Goal: Transaction & Acquisition: Book appointment/travel/reservation

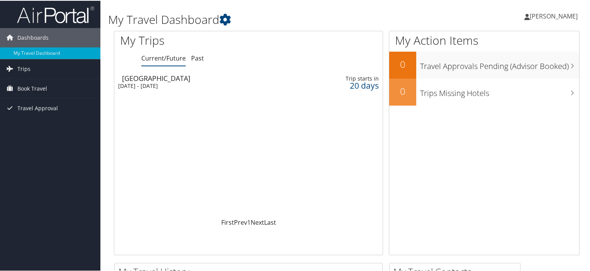
click at [191, 84] on div "[DATE] - [DATE]" at bounding box center [203, 85] width 171 height 7
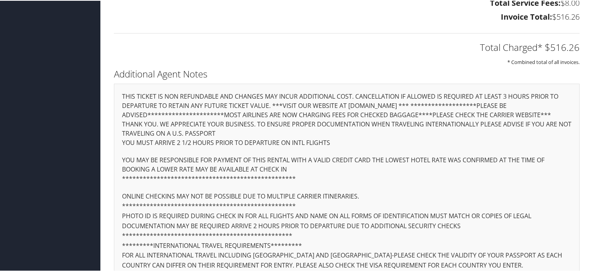
scroll to position [1322, 0]
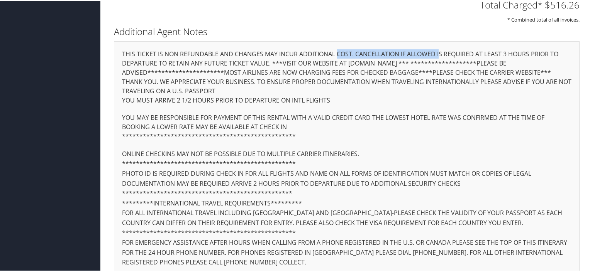
drag, startPoint x: 236, startPoint y: 41, endPoint x: 345, endPoint y: 41, distance: 108.8
click at [345, 41] on div "**********" at bounding box center [346, 158] width 465 height 235
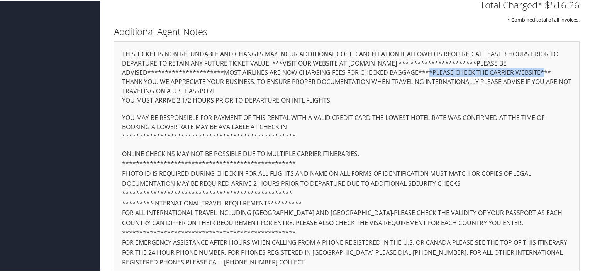
drag, startPoint x: 288, startPoint y: 61, endPoint x: 410, endPoint y: 59, distance: 121.6
click at [410, 59] on div "**********" at bounding box center [346, 158] width 465 height 235
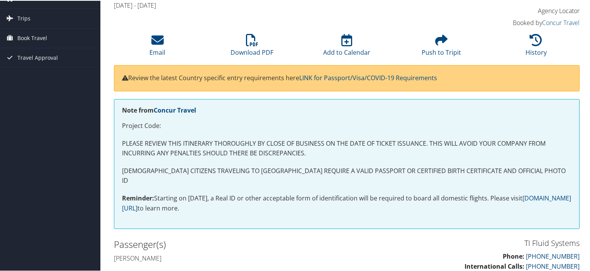
scroll to position [0, 0]
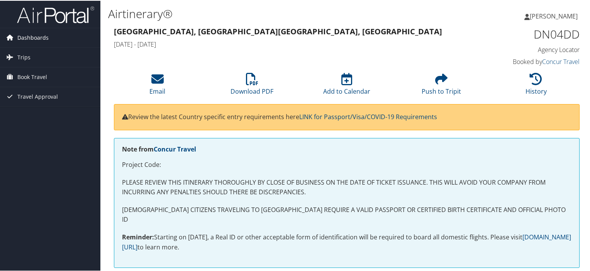
click at [27, 37] on span "Dashboards" at bounding box center [32, 36] width 31 height 19
click at [23, 68] on span "Trips" at bounding box center [23, 68] width 13 height 19
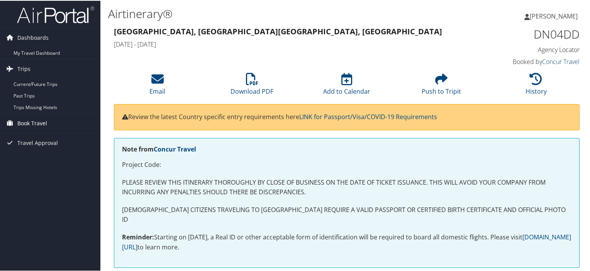
click at [35, 118] on span "Book Travel" at bounding box center [32, 122] width 30 height 19
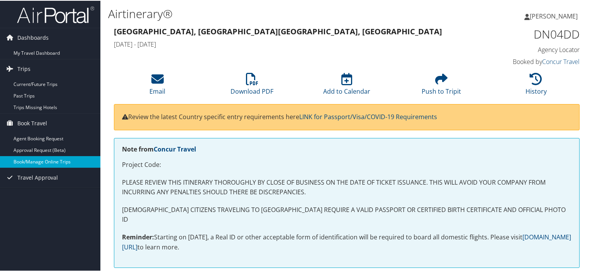
click at [46, 162] on link "Book/Manage Online Trips" at bounding box center [50, 162] width 100 height 12
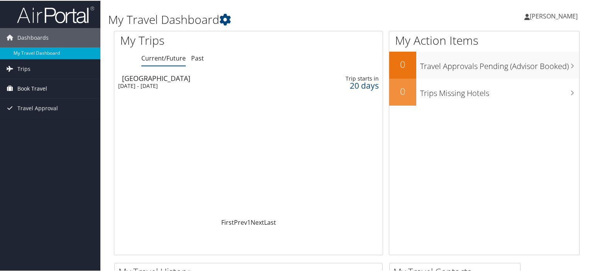
click at [22, 87] on span "Book Travel" at bounding box center [32, 87] width 30 height 19
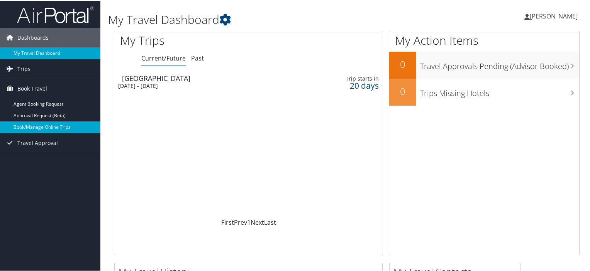
click at [46, 125] on link "Book/Manage Online Trips" at bounding box center [50, 127] width 100 height 12
